Goal: Transaction & Acquisition: Book appointment/travel/reservation

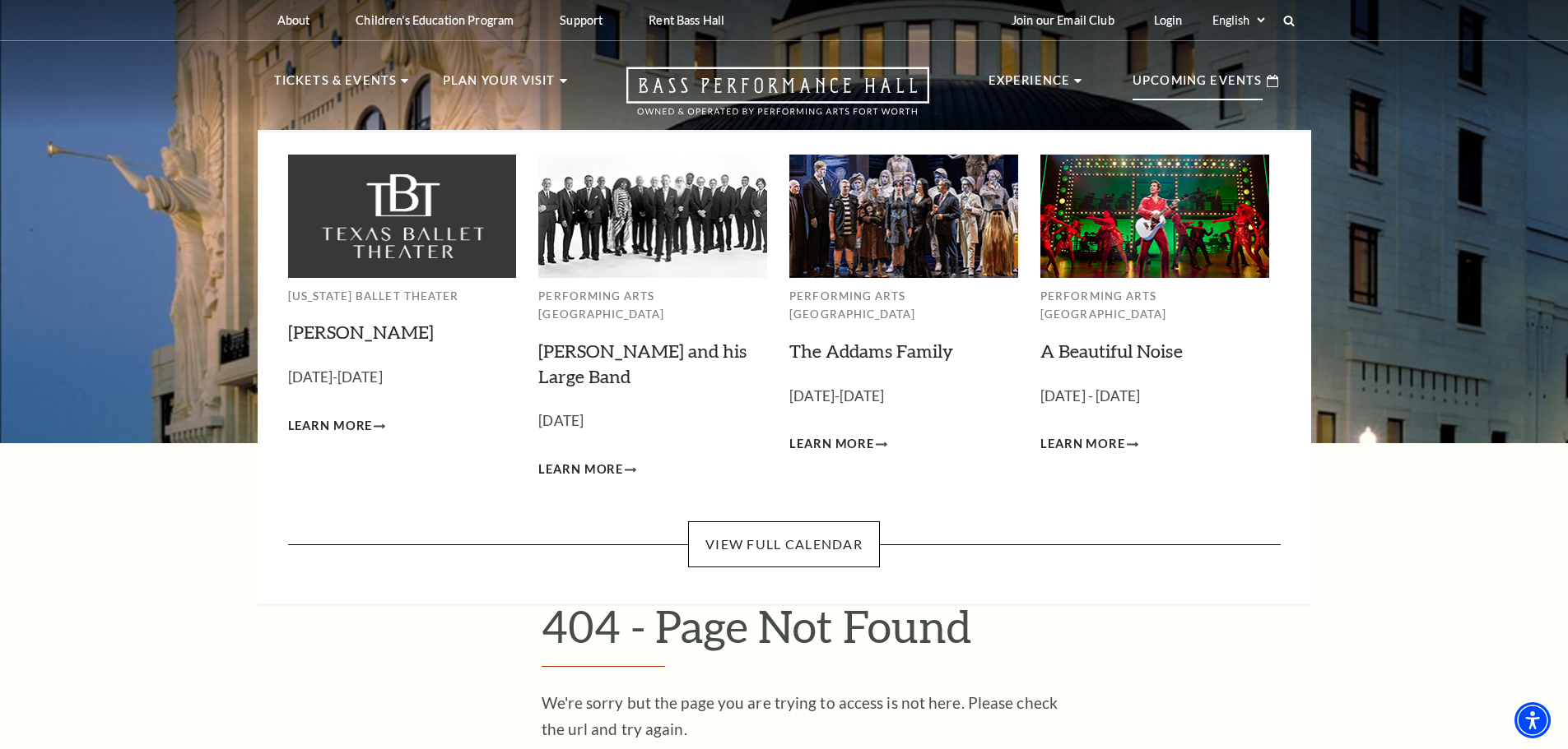
click at [1210, 74] on p "Upcoming Events" at bounding box center [1197, 85] width 130 height 30
click at [795, 498] on div "Texas Ballet Theater Peter Pan Empty heading October 3-5, 2025 Learn More Perfo…" at bounding box center [784, 327] width 992 height 389
click at [791, 522] on link "View Full Calendar" at bounding box center [784, 545] width 192 height 46
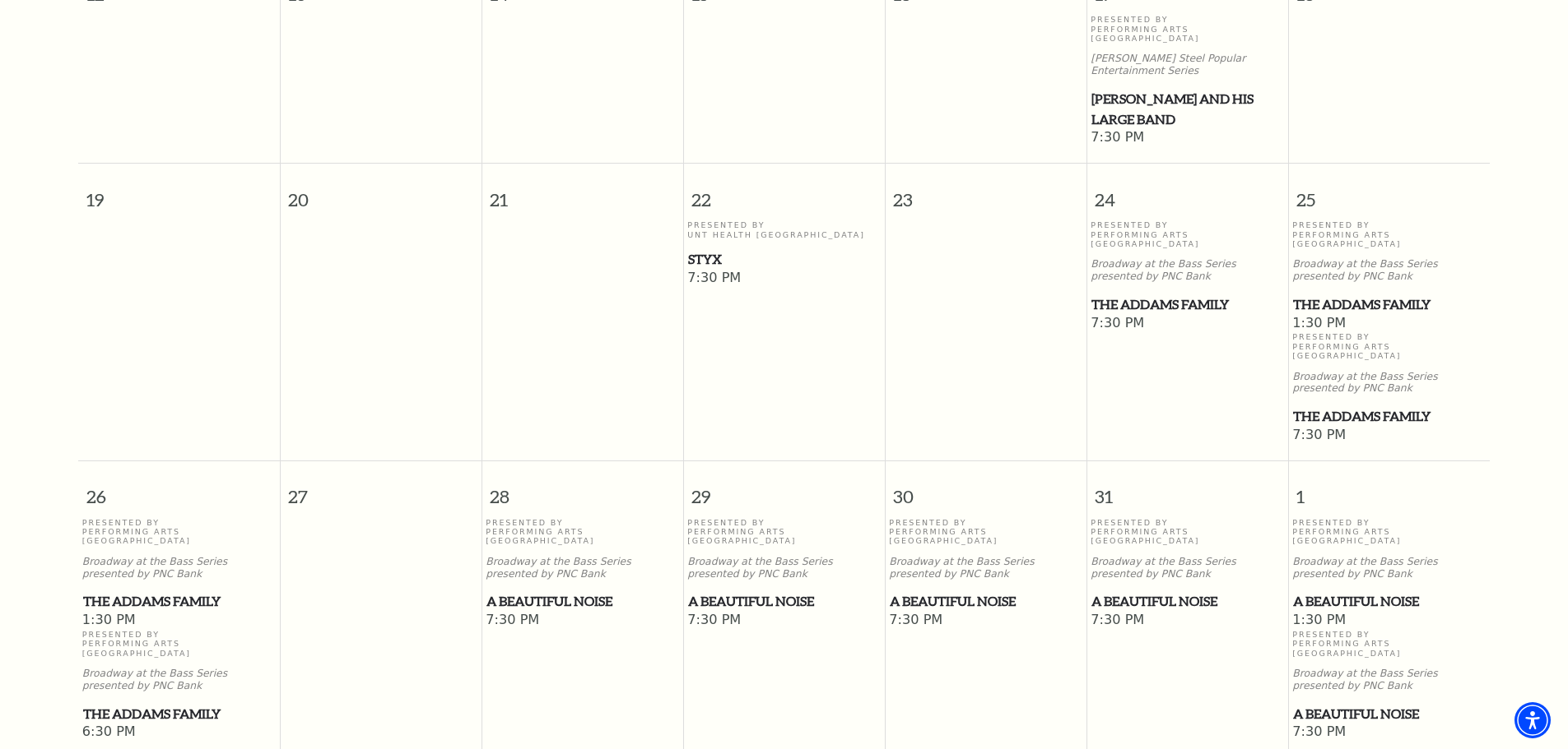
scroll to position [886, 0]
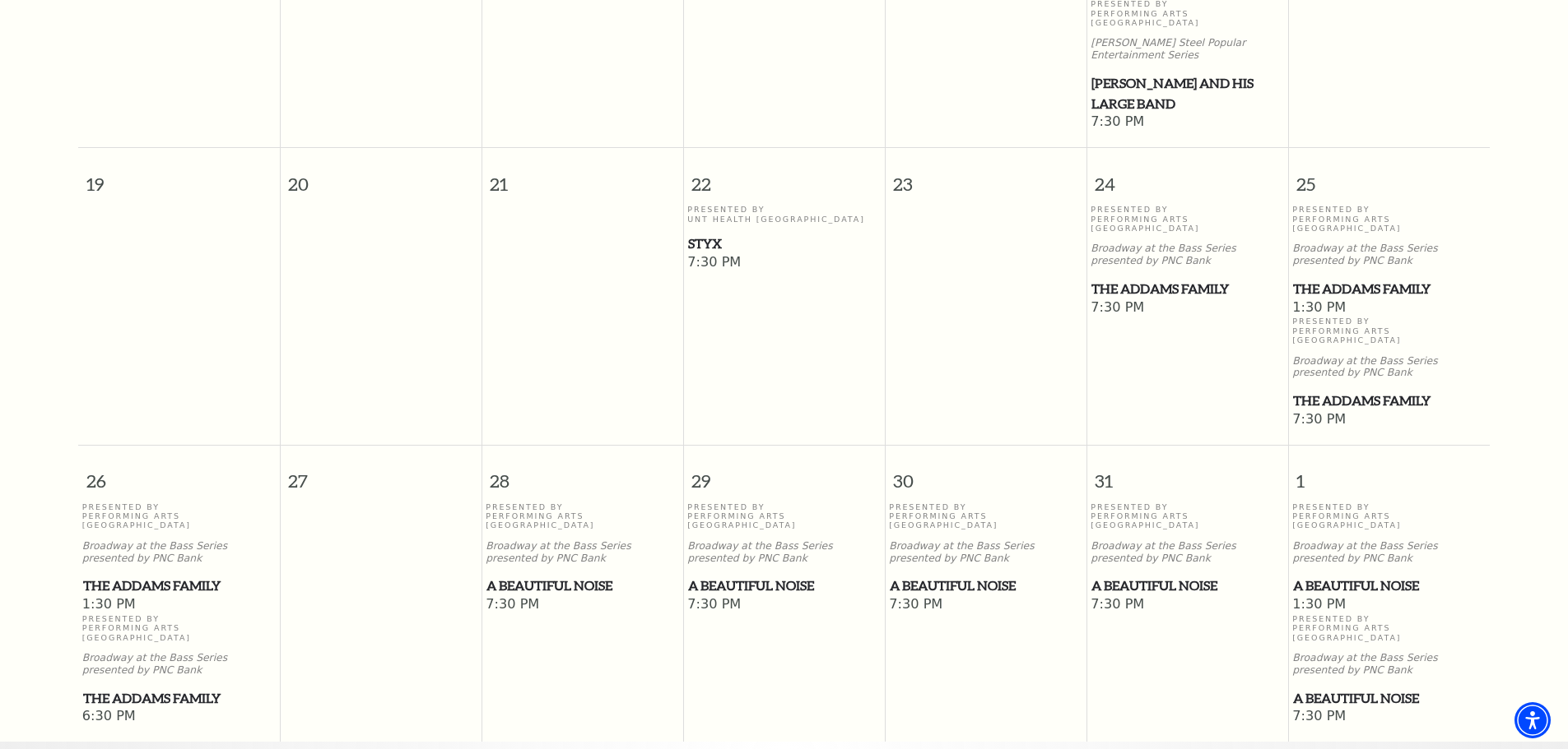
click at [699, 234] on span "Styx" at bounding box center [784, 244] width 192 height 20
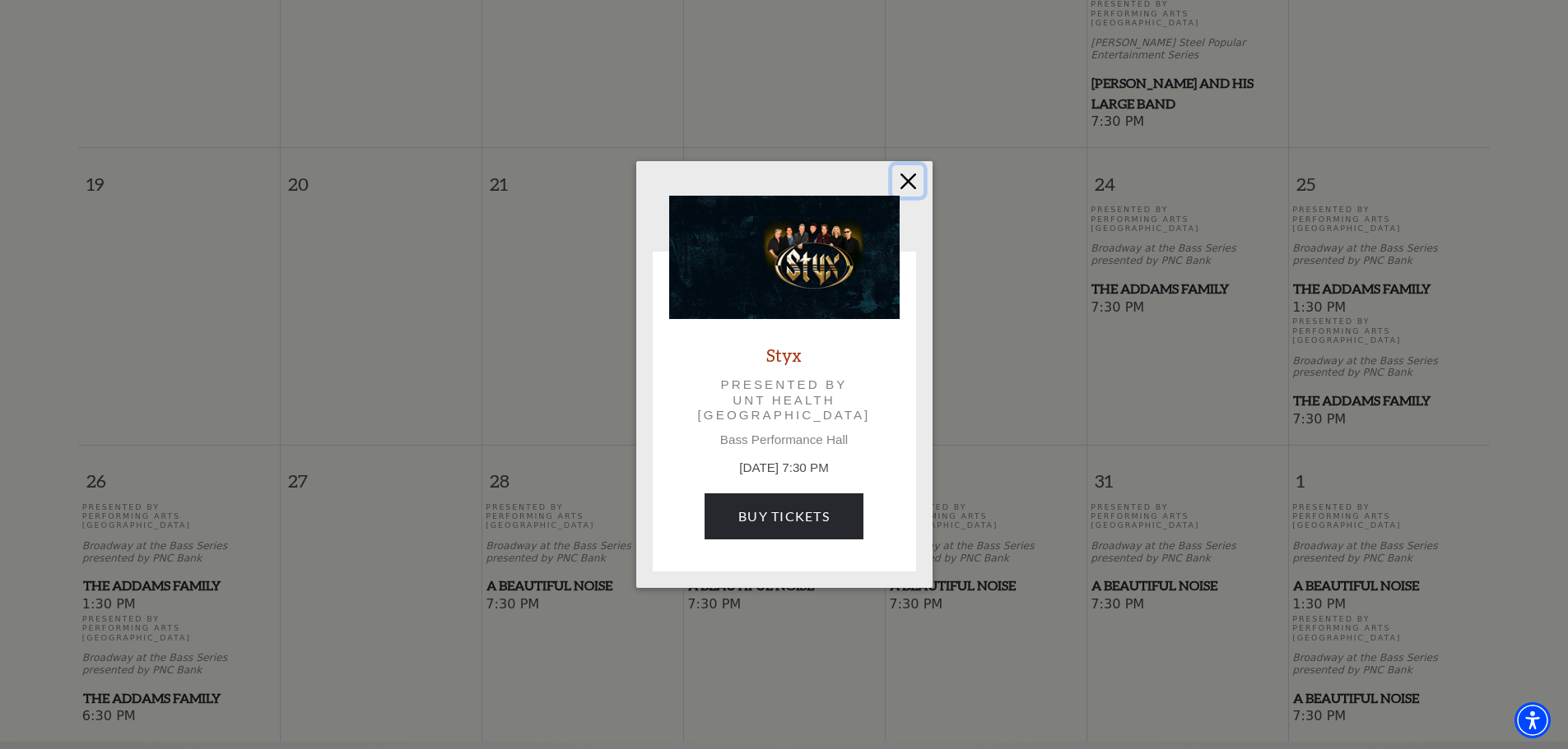
click at [914, 179] on button "Close" at bounding box center [908, 181] width 32 height 32
